Goal: Navigation & Orientation: Find specific page/section

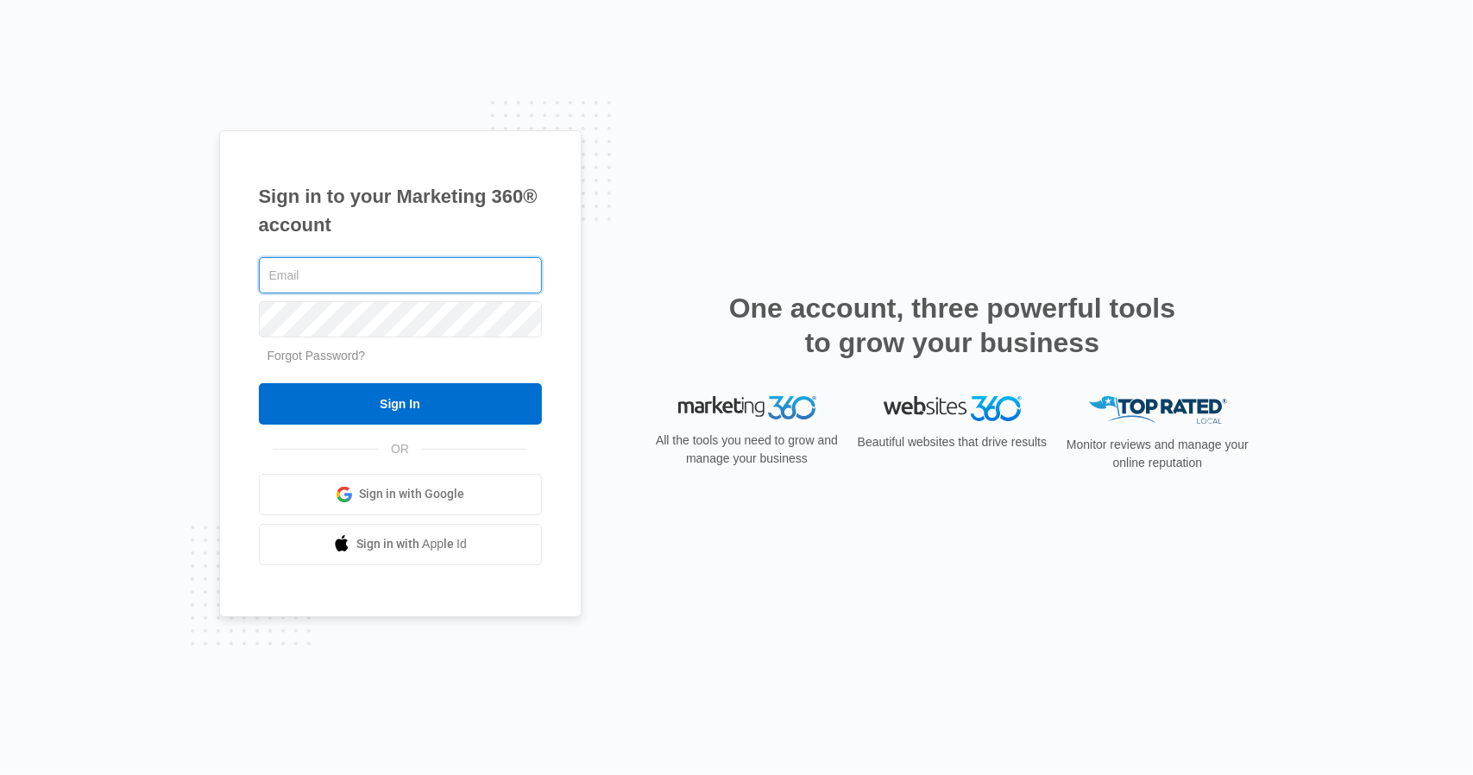
click at [380, 276] on input "text" at bounding box center [400, 275] width 283 height 36
type input "[EMAIL_ADDRESS][DOMAIN_NAME]"
click at [259, 383] on input "Sign In" at bounding box center [400, 403] width 283 height 41
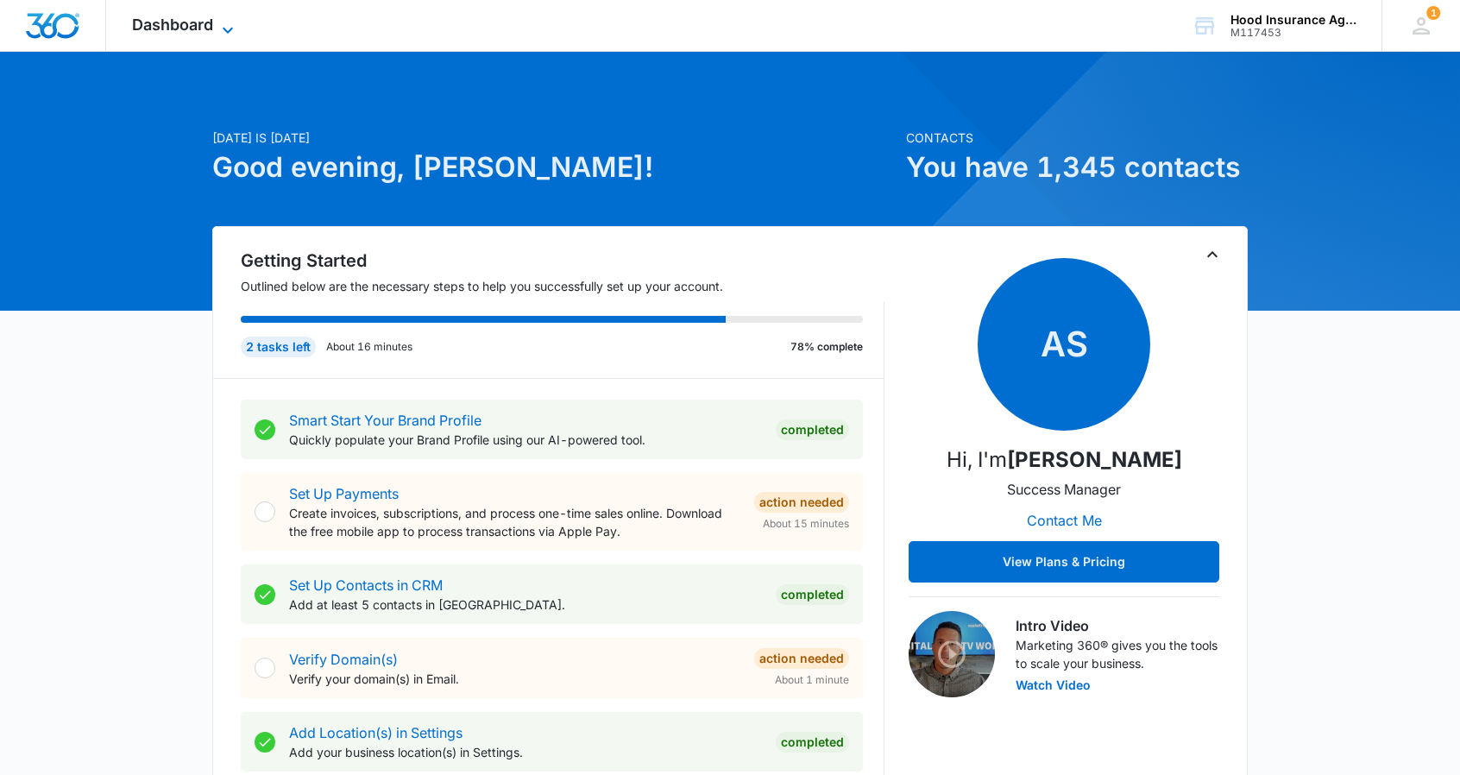
click at [222, 30] on icon at bounding box center [227, 30] width 21 height 21
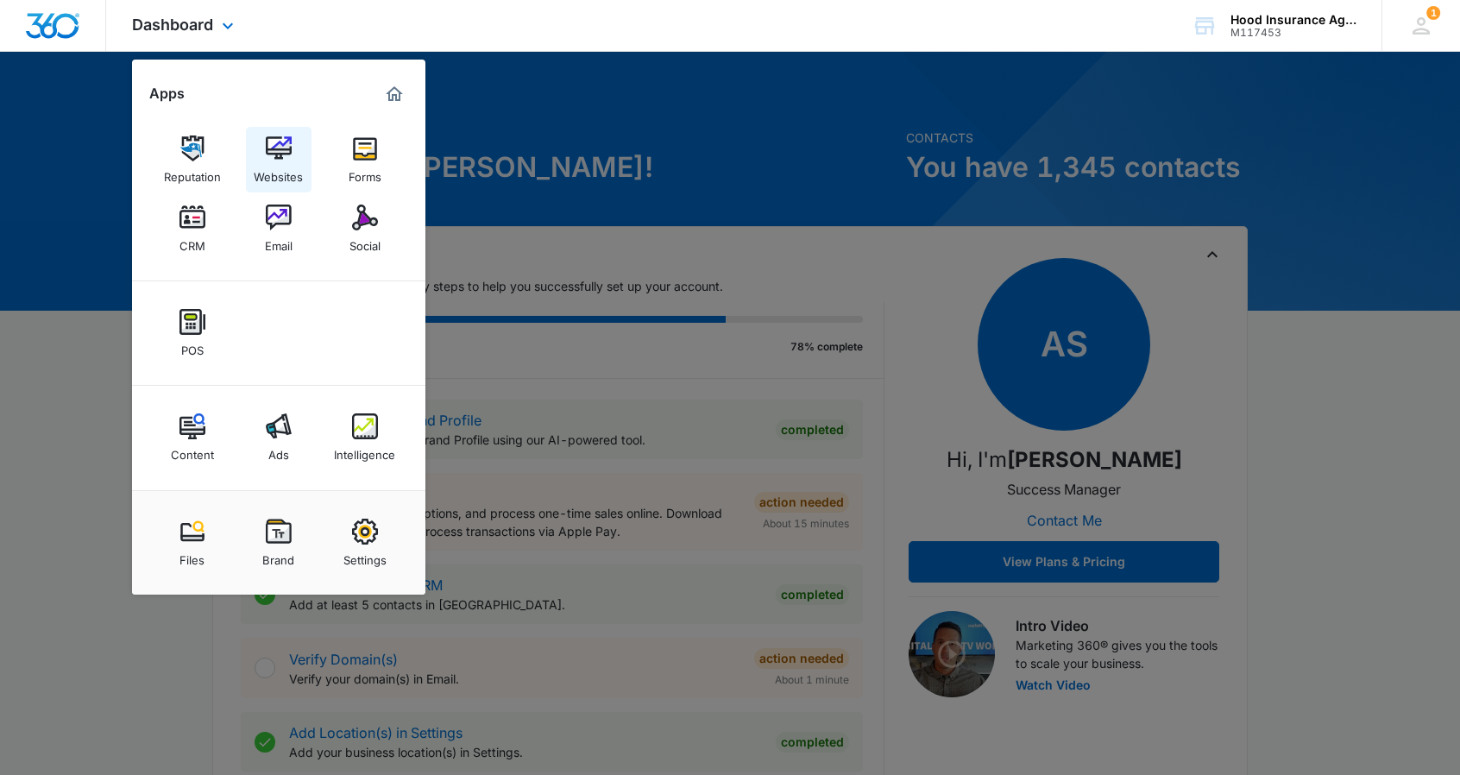
click at [280, 172] on div "Websites" at bounding box center [278, 172] width 49 height 22
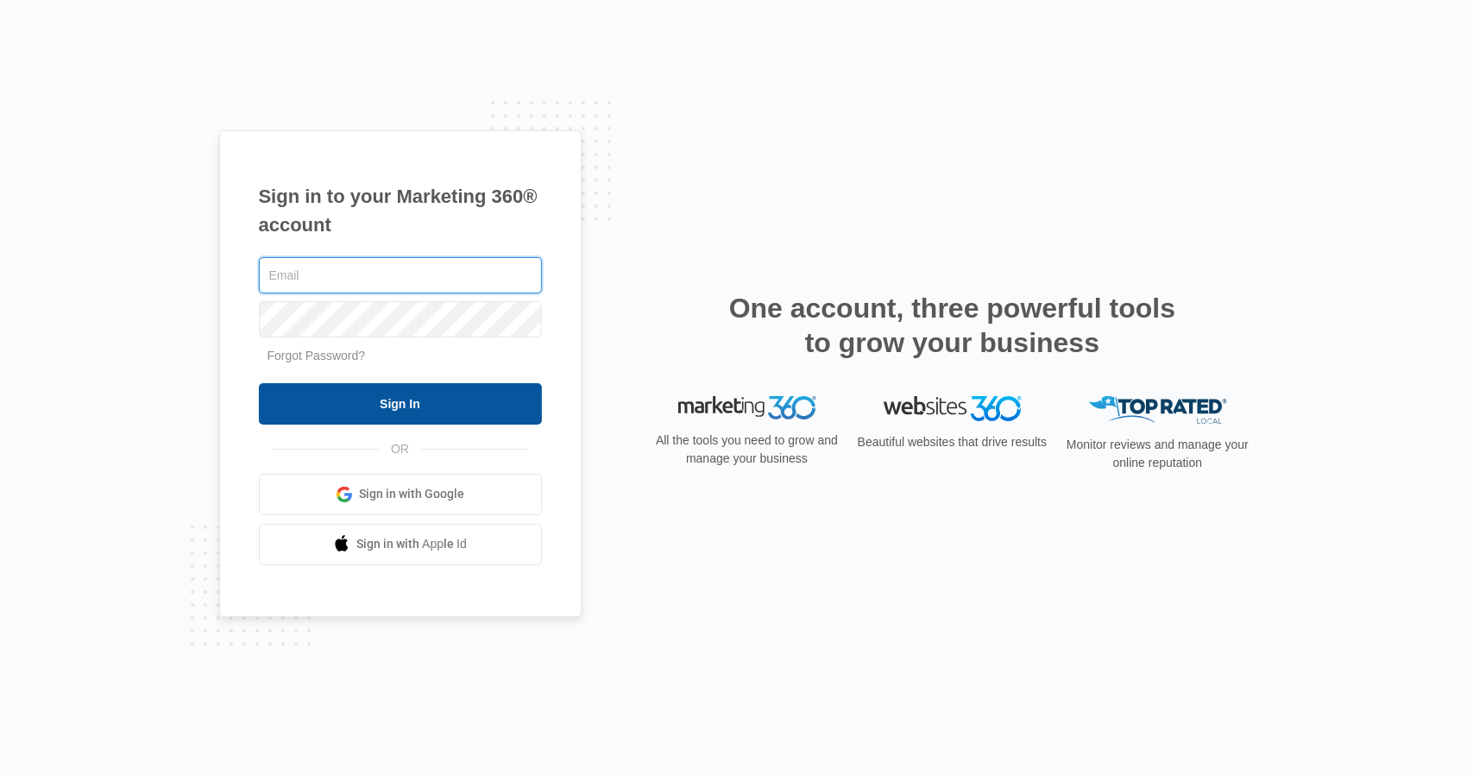
type input "[EMAIL_ADDRESS][DOMAIN_NAME]"
click at [394, 399] on input "Sign In" at bounding box center [400, 403] width 283 height 41
